Goal: Transaction & Acquisition: Download file/media

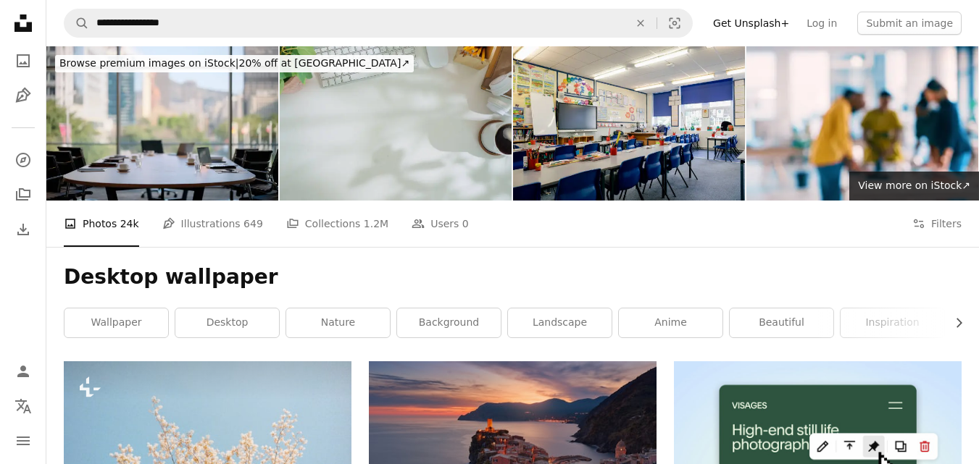
drag, startPoint x: 403, startPoint y: 149, endPoint x: 379, endPoint y: 127, distance: 32.3
click at [379, 127] on img at bounding box center [396, 123] width 232 height 154
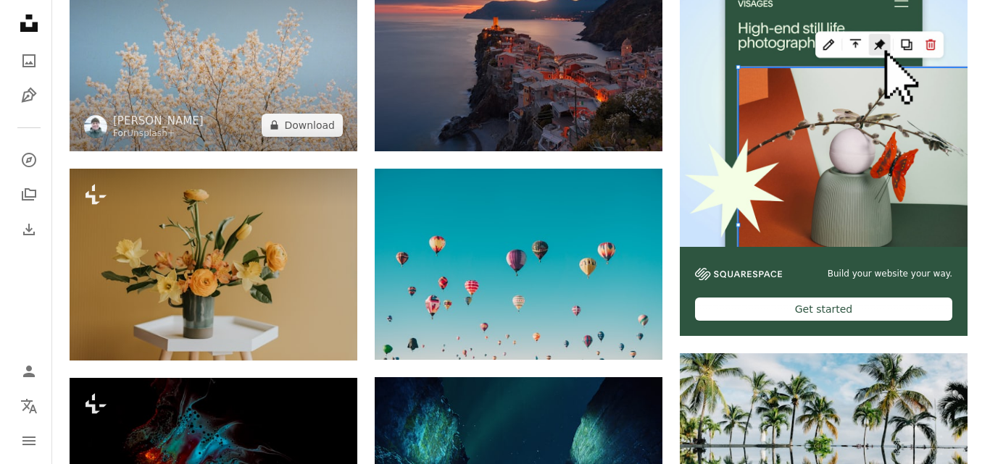
scroll to position [435, 0]
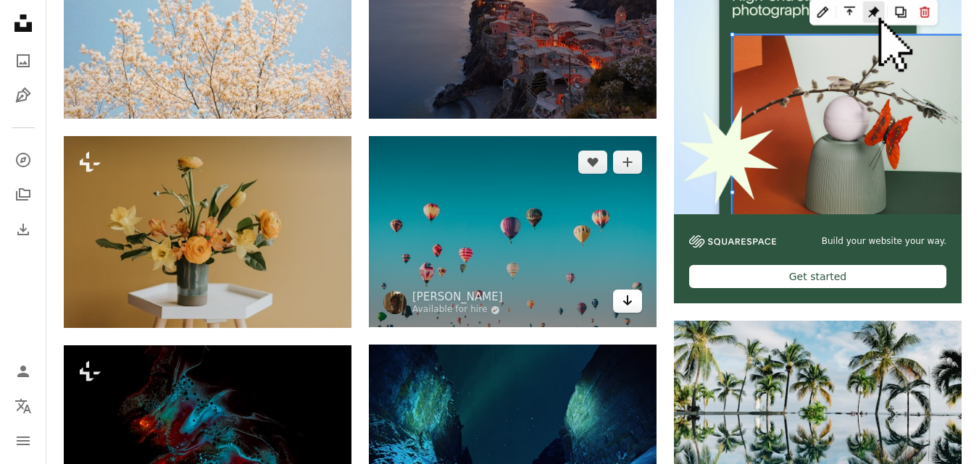
click at [632, 296] on icon "Arrow pointing down" at bounding box center [628, 300] width 12 height 17
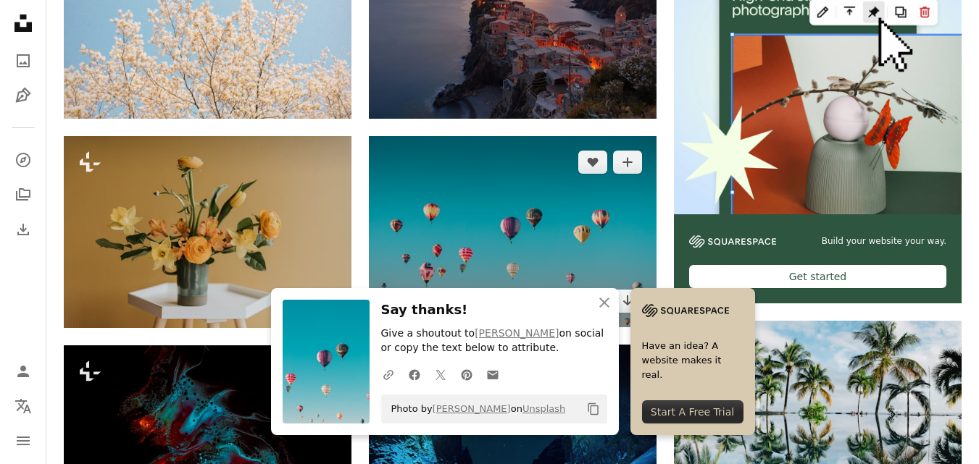
click at [552, 196] on img at bounding box center [513, 231] width 288 height 191
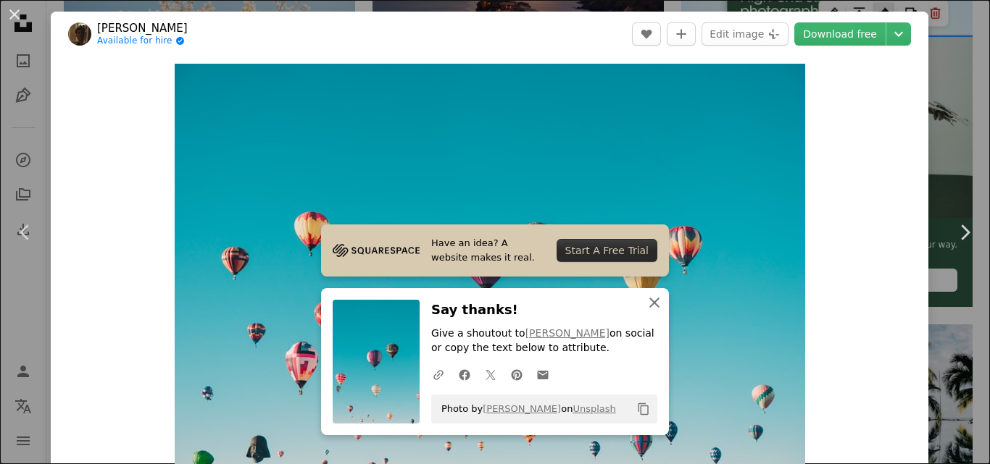
click at [648, 305] on icon "An X shape" at bounding box center [654, 302] width 17 height 17
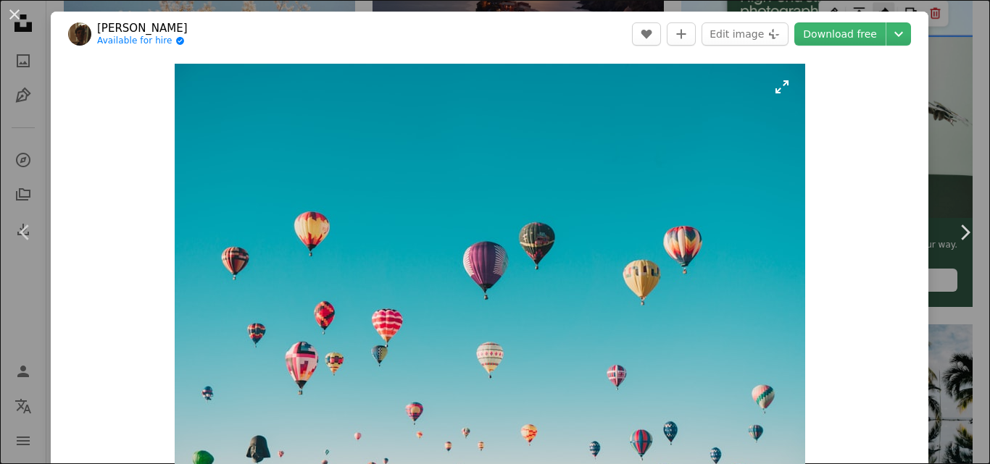
drag, startPoint x: 614, startPoint y: 184, endPoint x: 598, endPoint y: 166, distance: 24.1
click at [598, 166] on img "Zoom in on this image" at bounding box center [490, 274] width 630 height 420
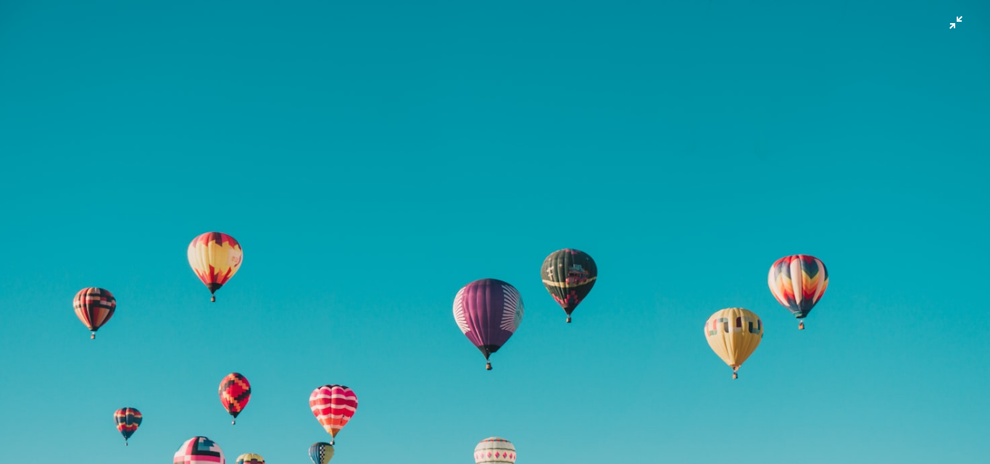
scroll to position [91, 0]
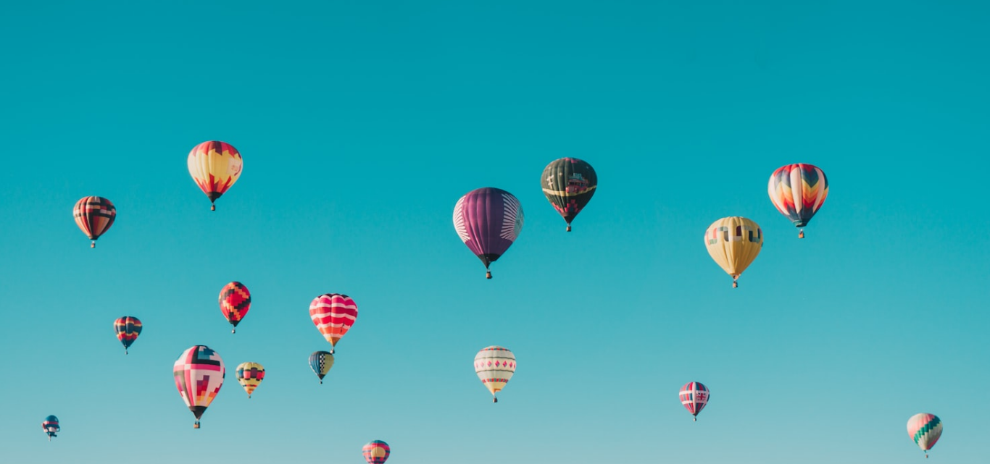
drag, startPoint x: 872, startPoint y: 75, endPoint x: 840, endPoint y: 57, distance: 37.0
click at [840, 57] on img "Zoom out on this image" at bounding box center [494, 238] width 991 height 661
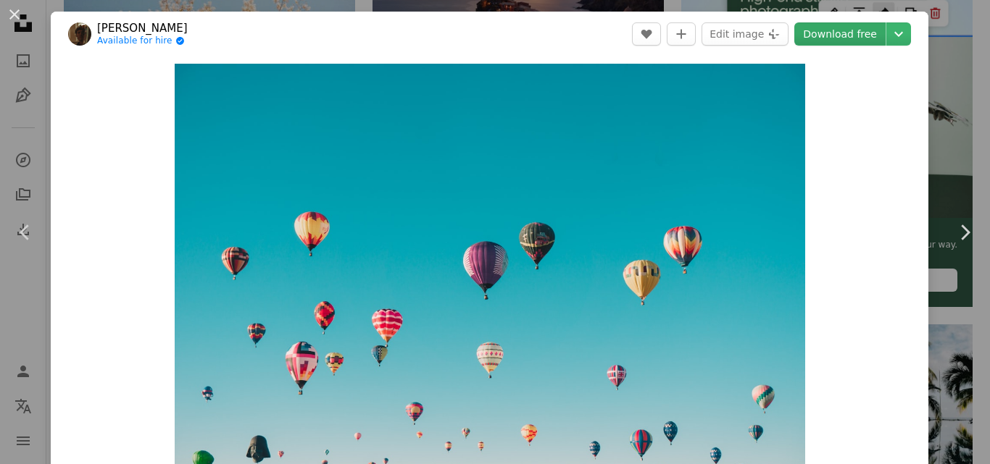
scroll to position [20, 0]
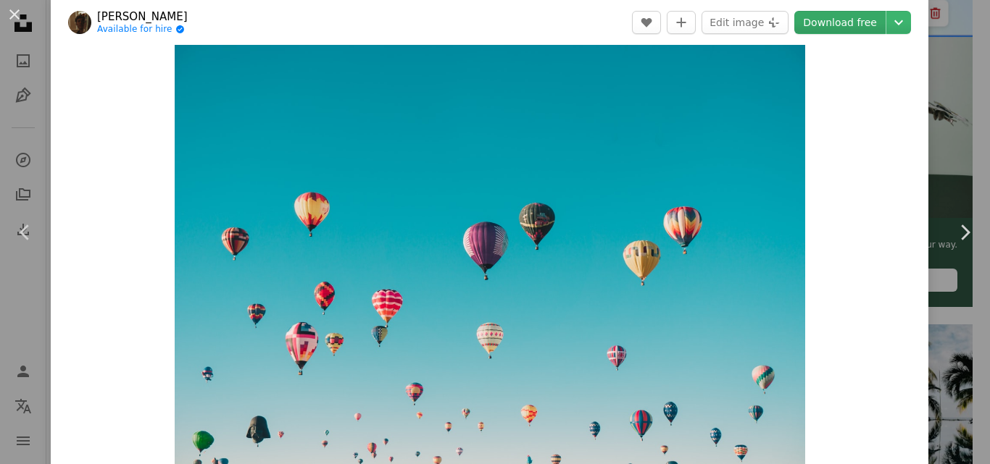
click at [837, 24] on link "Download free" at bounding box center [839, 22] width 91 height 23
